Goal: Find specific page/section: Find specific page/section

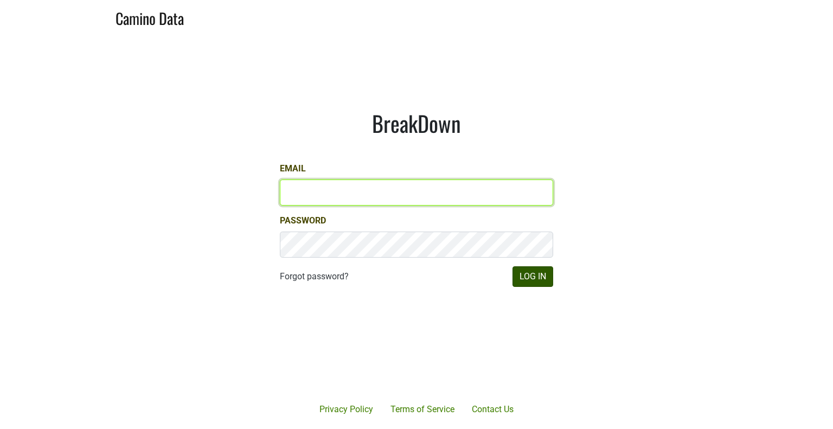
type input "neil@colgincellars.com"
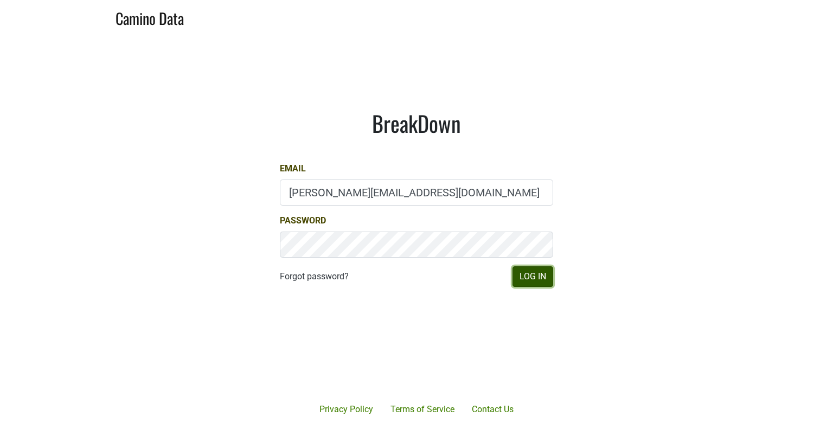
click at [533, 275] on button "Log In" at bounding box center [532, 276] width 41 height 21
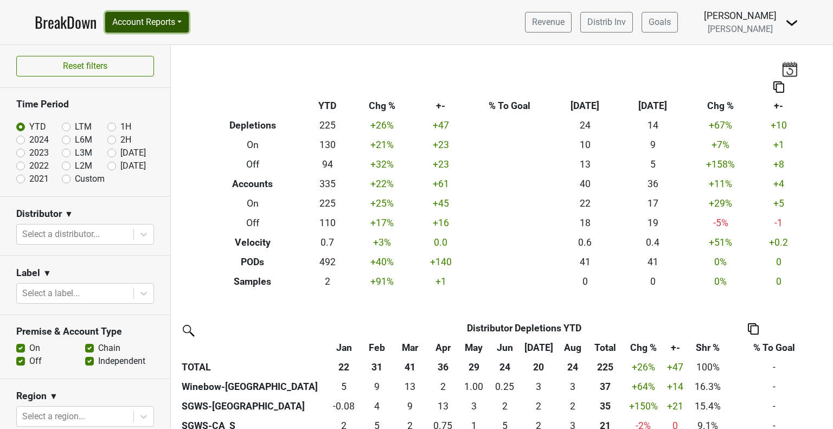
click at [174, 20] on button "Account Reports" at bounding box center [146, 22] width 83 height 21
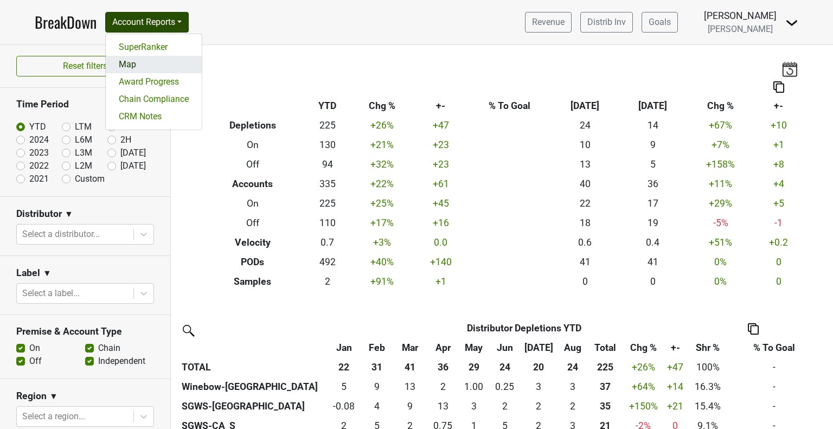
click at [146, 61] on link "Map" at bounding box center [154, 64] width 96 height 17
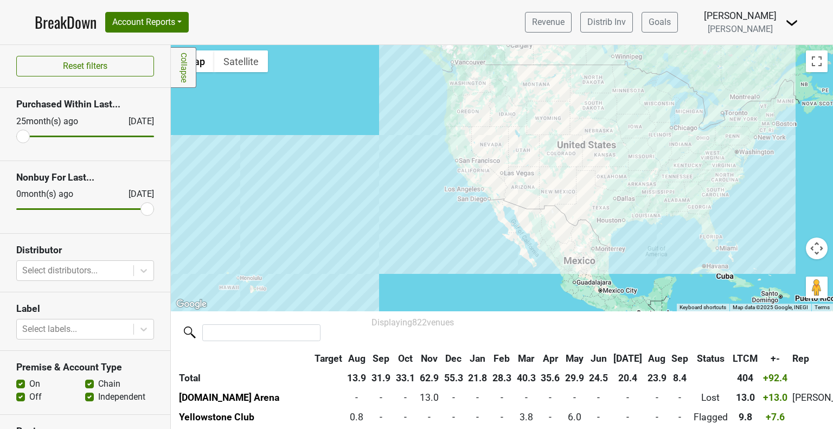
click at [465, 169] on div at bounding box center [502, 178] width 662 height 266
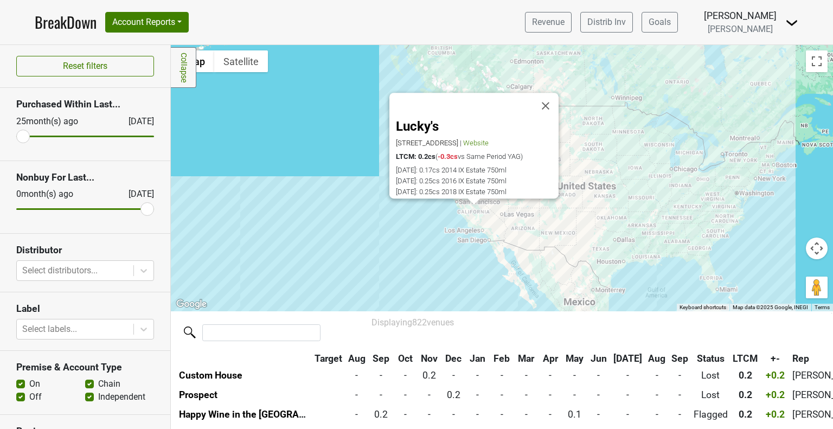
scroll to position [8061, 0]
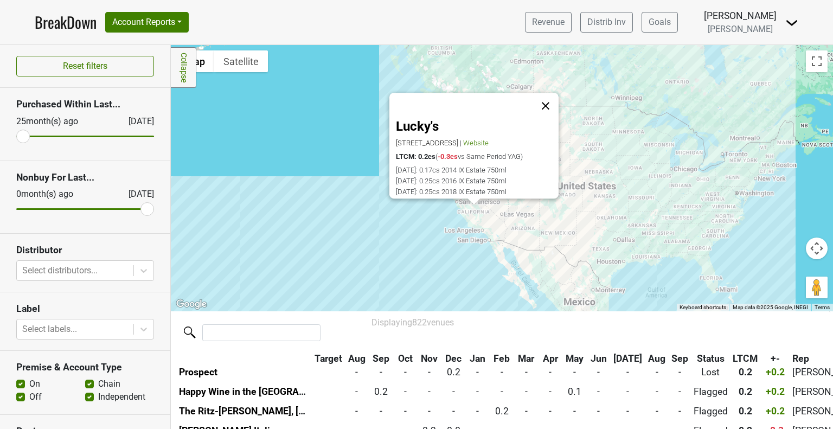
click at [549, 93] on button "Close" at bounding box center [545, 106] width 26 height 26
